Goal: Information Seeking & Learning: Learn about a topic

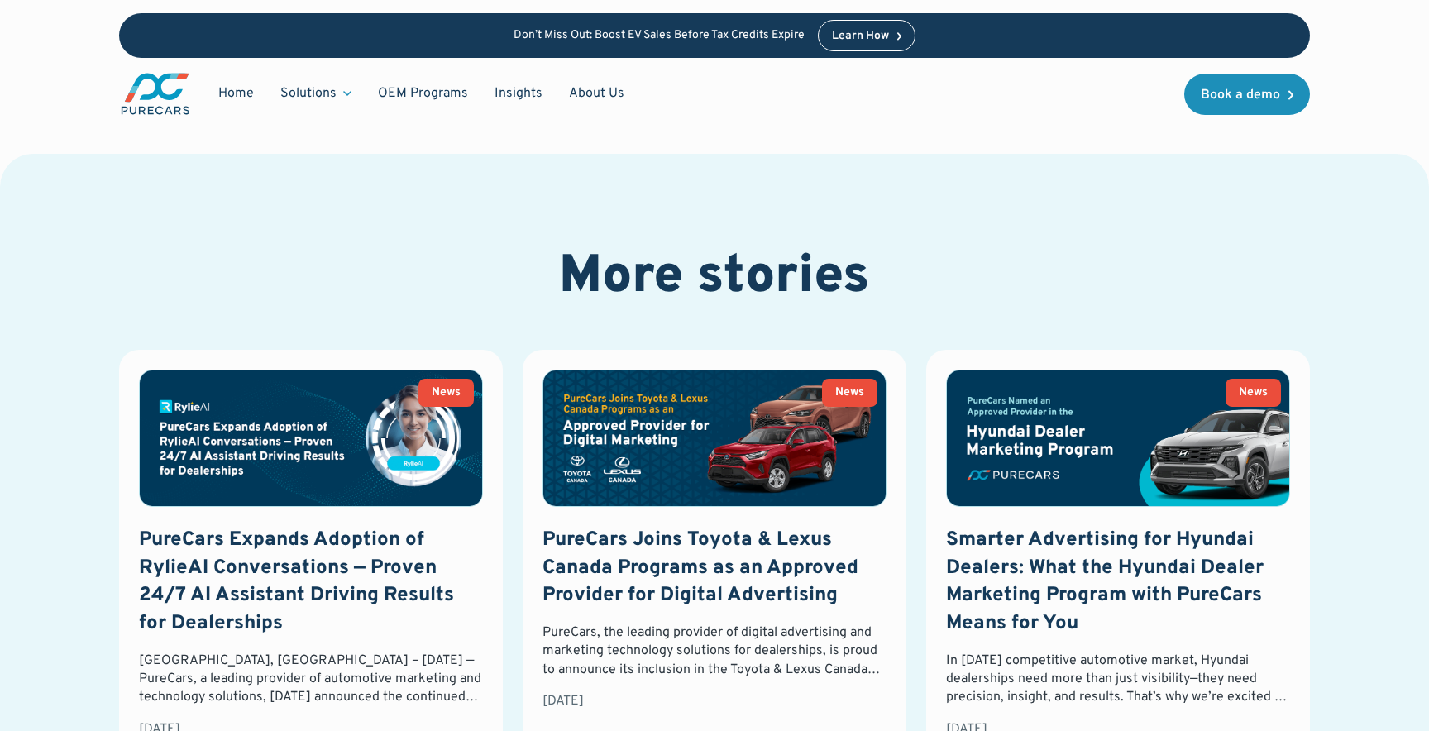
scroll to position [2099, 0]
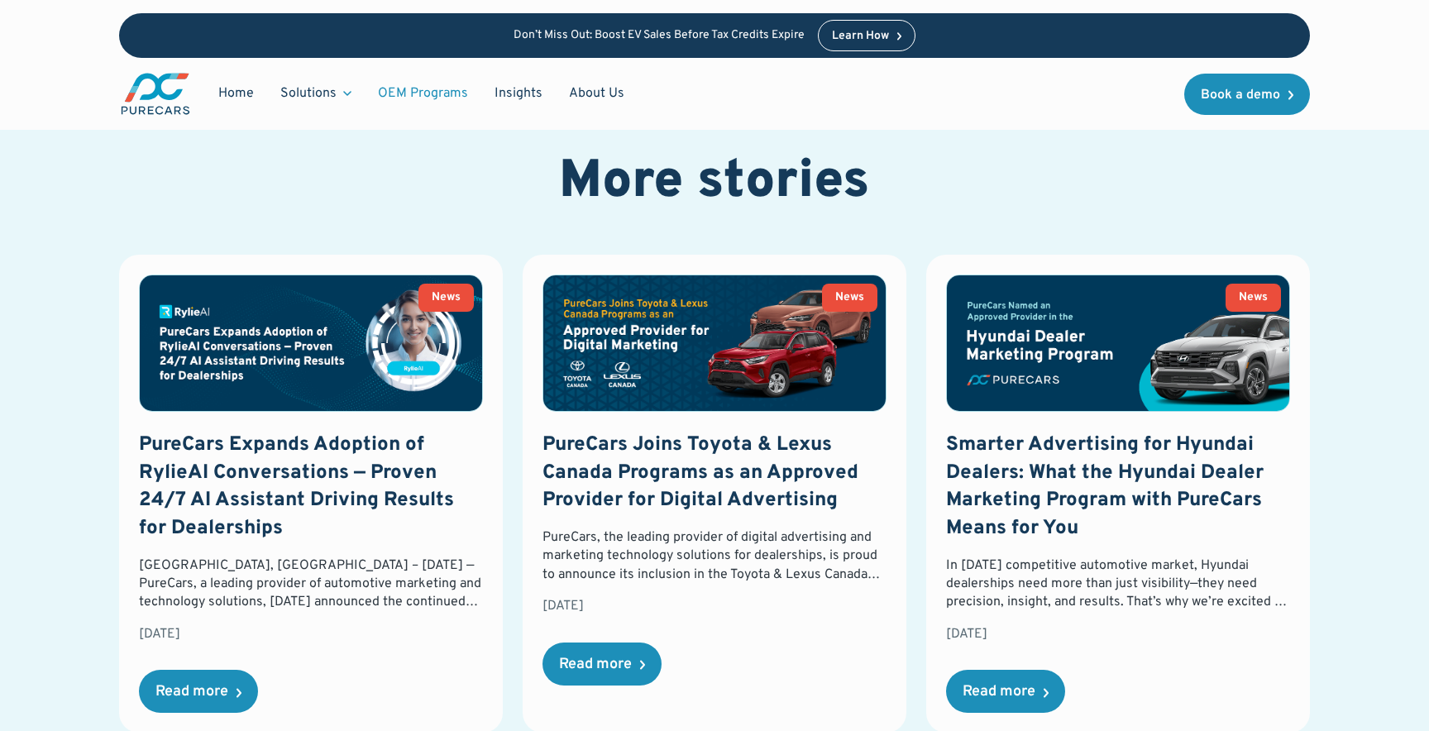
click at [405, 95] on link "OEM Programs" at bounding box center [423, 93] width 117 height 31
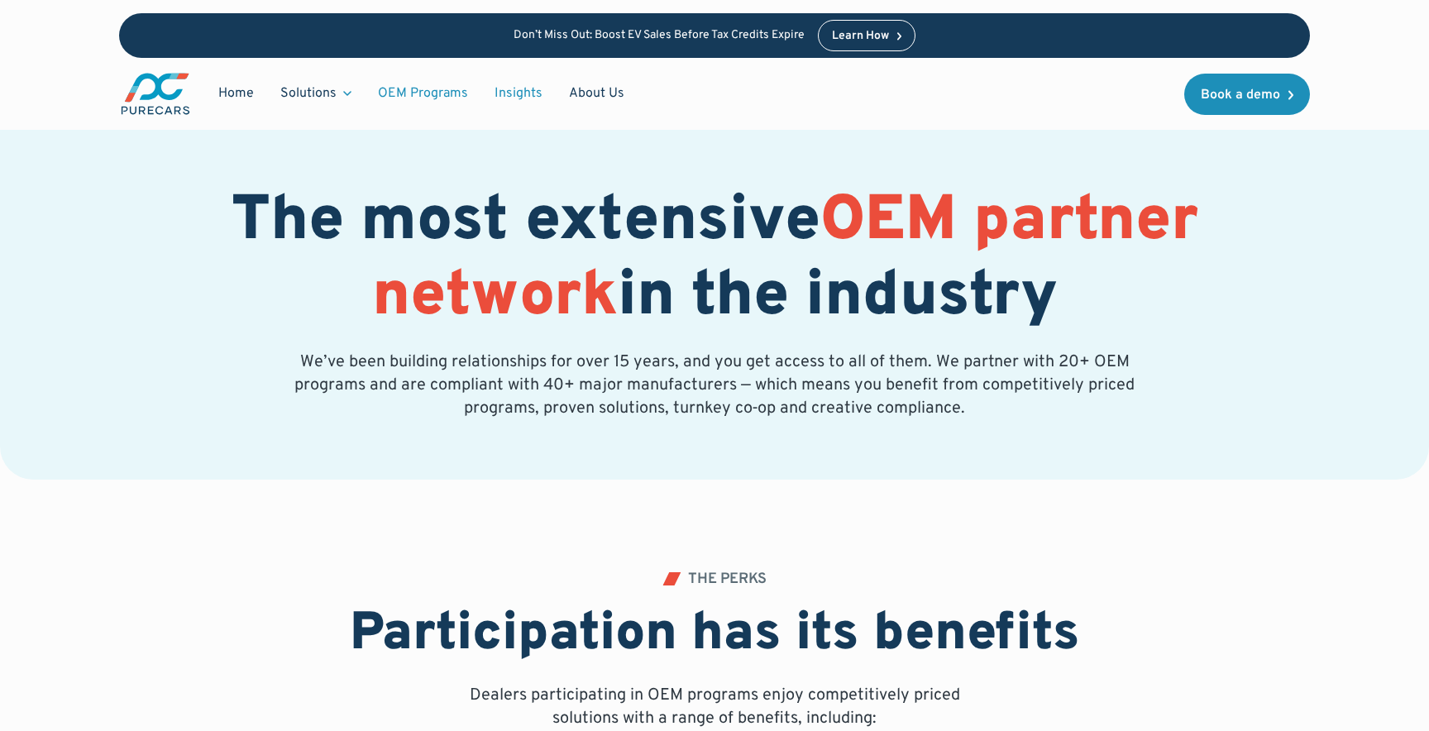
click at [511, 91] on link "Insights" at bounding box center [518, 93] width 74 height 31
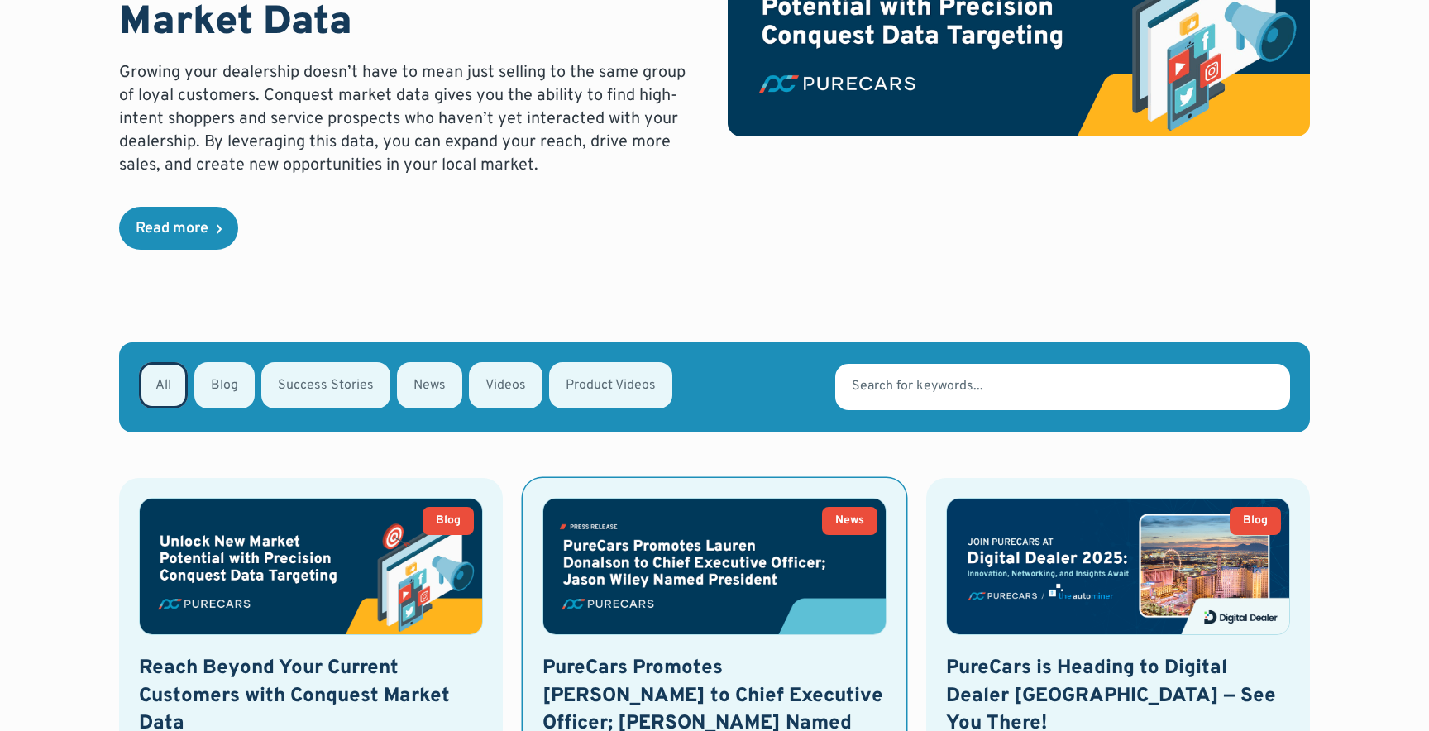
scroll to position [366, 0]
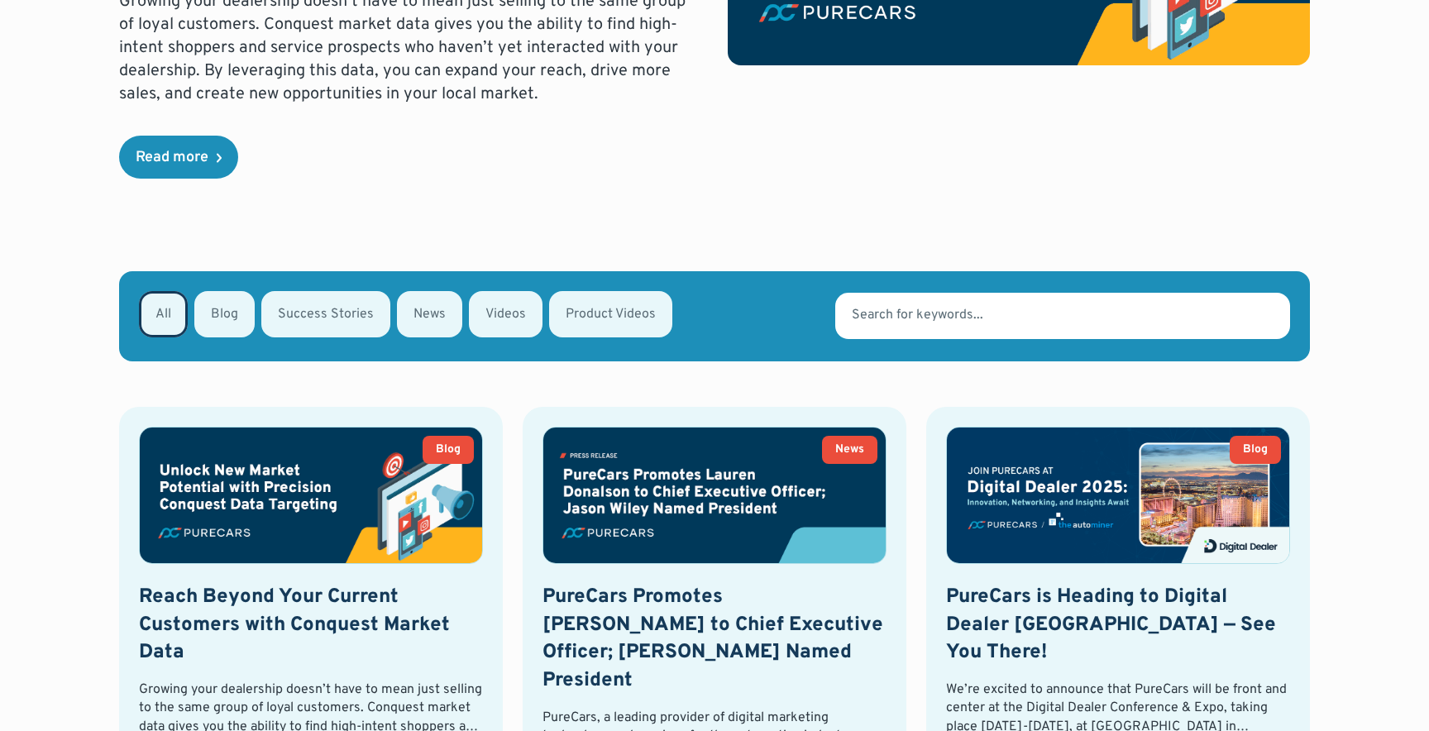
click at [422, 323] on div "Email Form" at bounding box center [429, 314] width 65 height 46
click at [422, 318] on input "News" at bounding box center [419, 313] width 11 height 11
radio input "true"
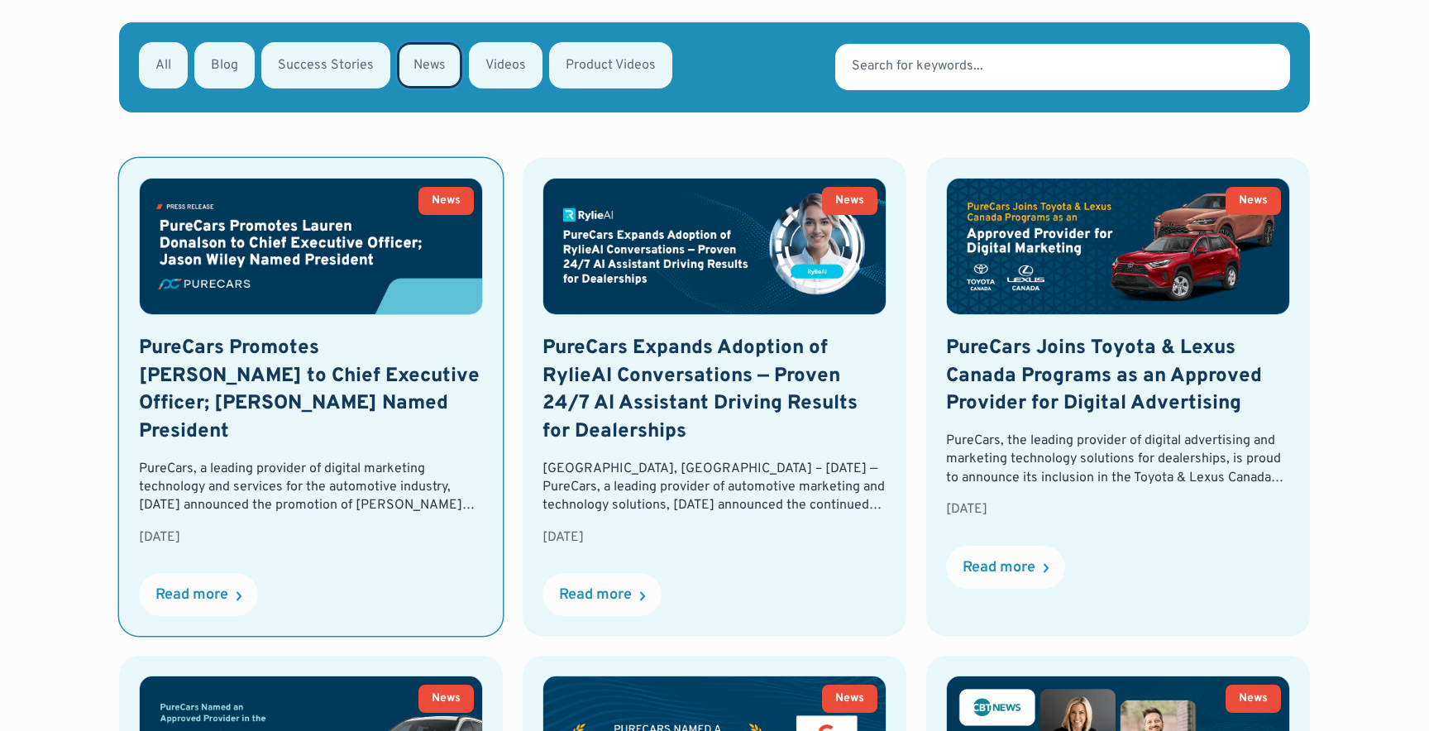
scroll to position [638, 0]
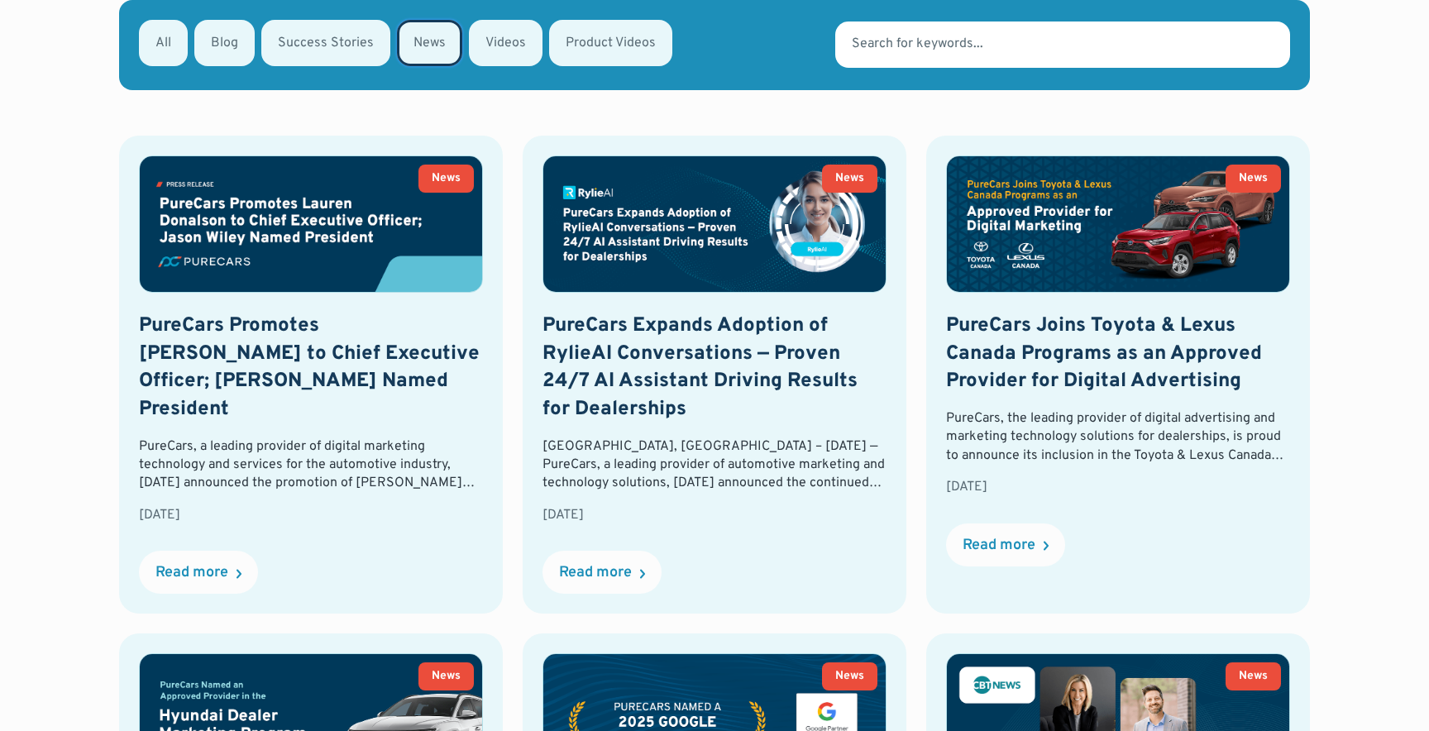
click at [293, 58] on div "Email Form" at bounding box center [325, 43] width 129 height 46
click at [289, 47] on input "Success Stories" at bounding box center [283, 41] width 11 height 11
radio input "true"
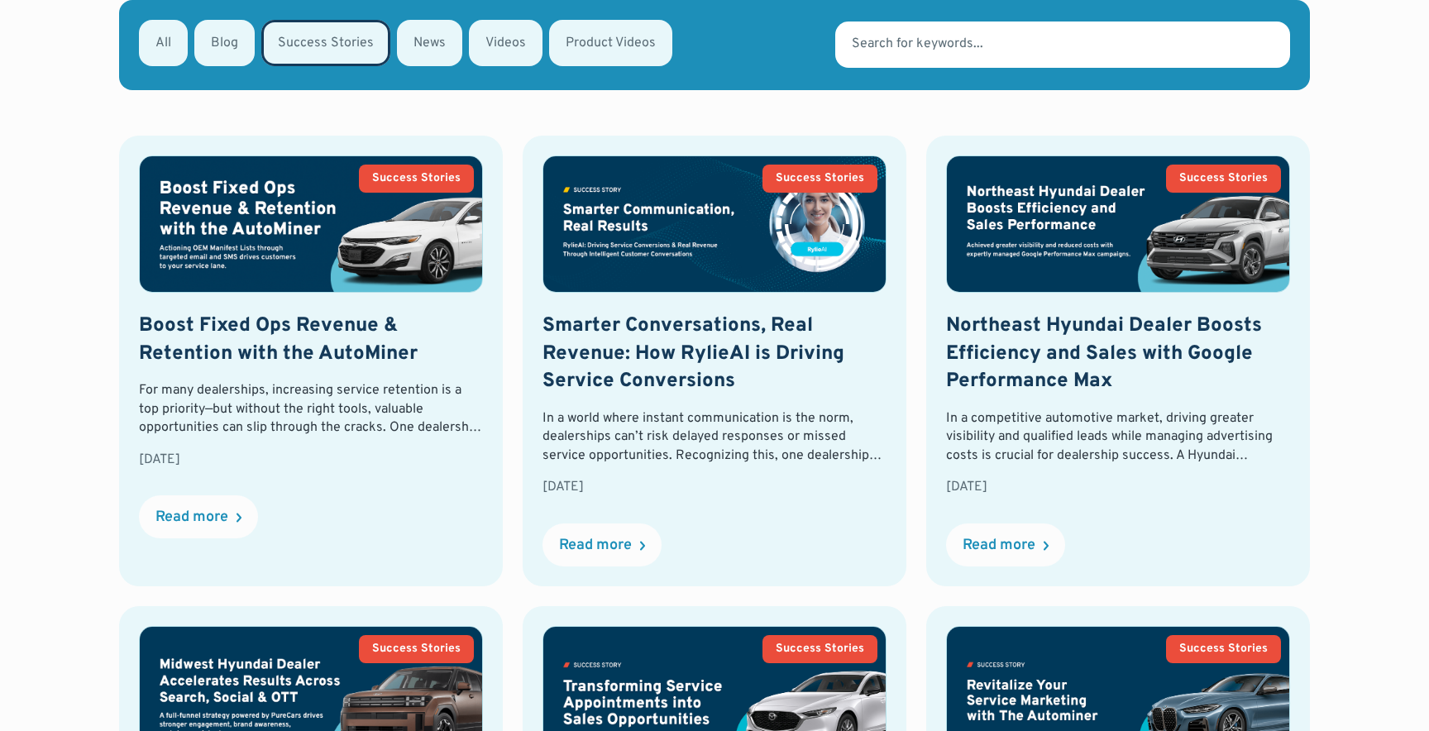
click at [233, 46] on div "Email Form" at bounding box center [224, 43] width 60 height 46
click at [222, 46] on input "Blog" at bounding box center [216, 41] width 11 height 11
radio input "true"
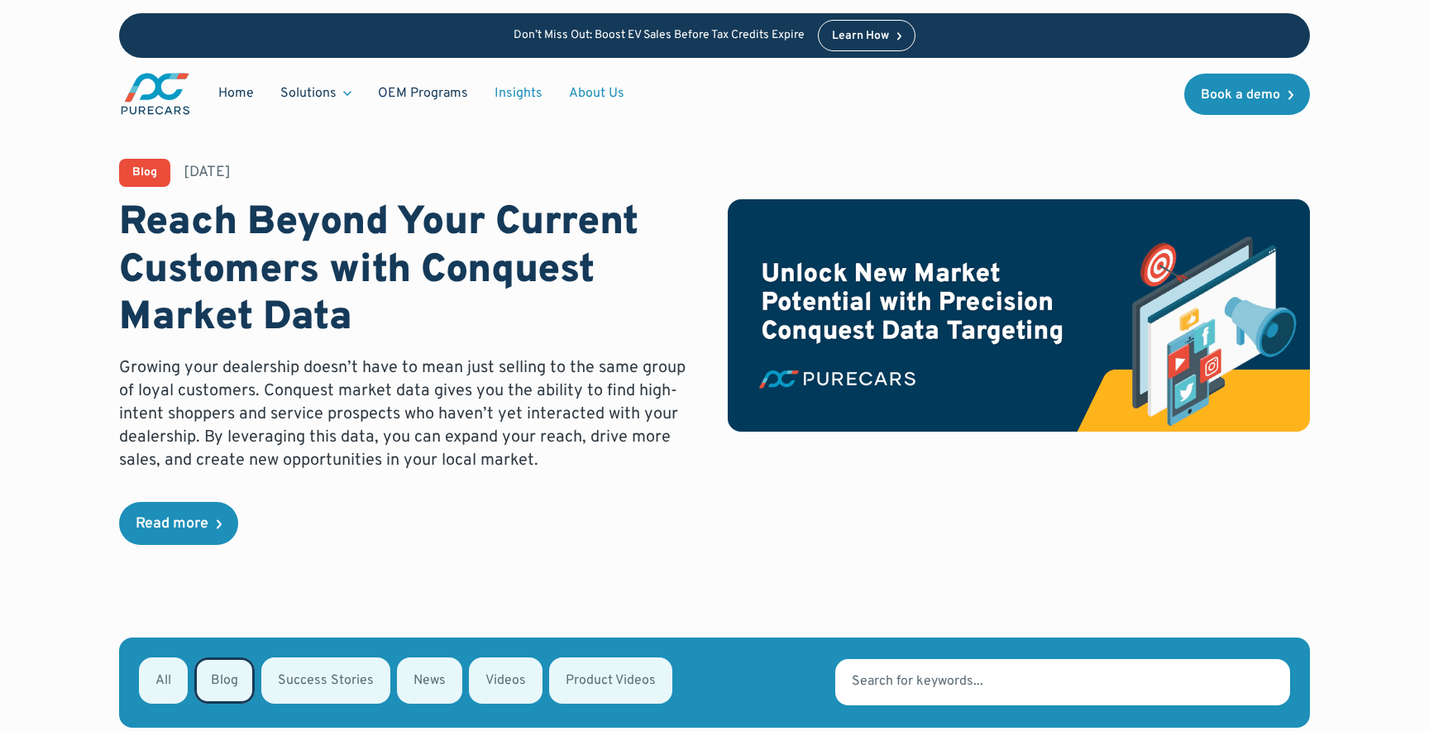
click at [601, 92] on link "About Us" at bounding box center [597, 93] width 82 height 31
